Goal: Task Accomplishment & Management: Manage account settings

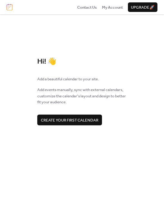
click at [81, 121] on span "Create your first calendar" at bounding box center [70, 120] width 58 height 6
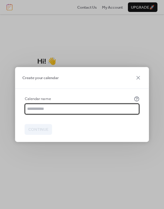
click at [41, 109] on input "text" at bounding box center [82, 109] width 115 height 11
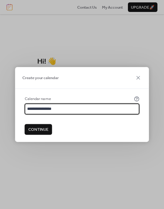
type input "**********"
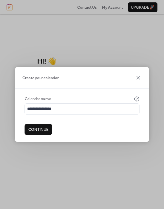
click at [35, 129] on span "Continue" at bounding box center [38, 130] width 20 height 6
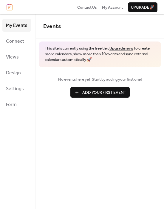
click at [117, 49] on link "Upgrade now" at bounding box center [122, 49] width 24 height 8
click at [13, 71] on span "Design" at bounding box center [13, 72] width 15 height 9
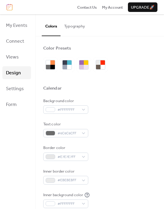
click at [79, 31] on button "Typography" at bounding box center [75, 24] width 28 height 21
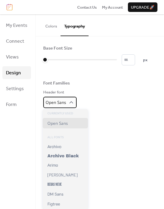
click at [58, 99] on span "Open Sans" at bounding box center [56, 102] width 20 height 6
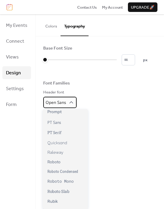
scroll to position [435, 0]
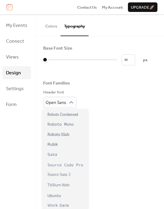
click at [100, 83] on div "Font Families" at bounding box center [100, 83] width 114 height 7
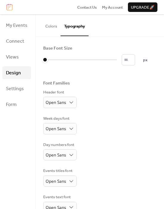
click at [50, 29] on button "Colors" at bounding box center [51, 24] width 19 height 21
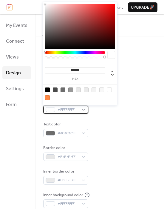
click at [72, 111] on span "#FFFFFFFF" at bounding box center [68, 110] width 21 height 6
click at [77, 112] on span "#FFFFFFFF" at bounding box center [68, 110] width 21 height 6
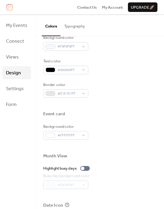
scroll to position [285, 0]
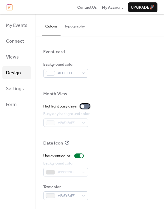
click at [85, 107] on div at bounding box center [85, 106] width 10 height 5
click at [83, 106] on div at bounding box center [85, 106] width 10 height 5
click at [79, 157] on div at bounding box center [79, 156] width 10 height 5
click at [20, 91] on span "Settings" at bounding box center [15, 88] width 18 height 9
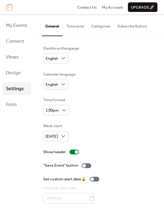
scroll to position [17, 0]
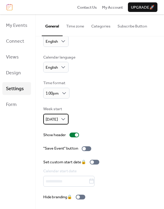
click at [50, 120] on span "[DATE]" at bounding box center [52, 120] width 12 height 8
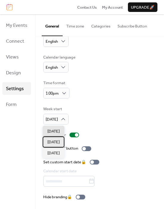
click at [54, 144] on span "[DATE]" at bounding box center [53, 142] width 12 height 6
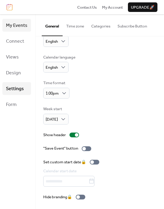
click at [26, 26] on span "My Events" at bounding box center [17, 25] width 22 height 9
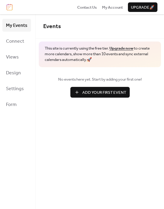
click at [118, 94] on span "Add Your First Event" at bounding box center [104, 93] width 44 height 6
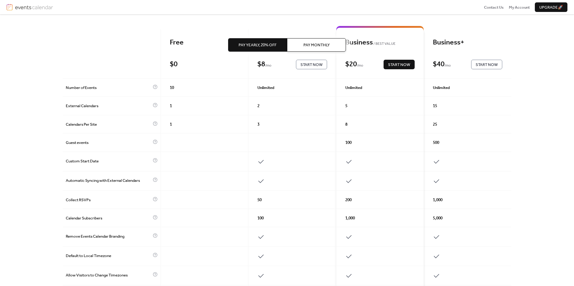
scroll to position [31, 0]
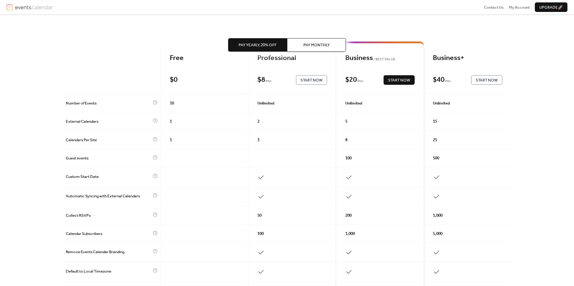
click at [312, 42] on span "Pay Monthly" at bounding box center [316, 45] width 26 height 6
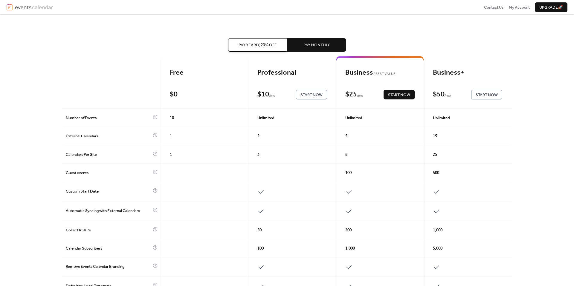
scroll to position [18, 0]
